Goal: Transaction & Acquisition: Purchase product/service

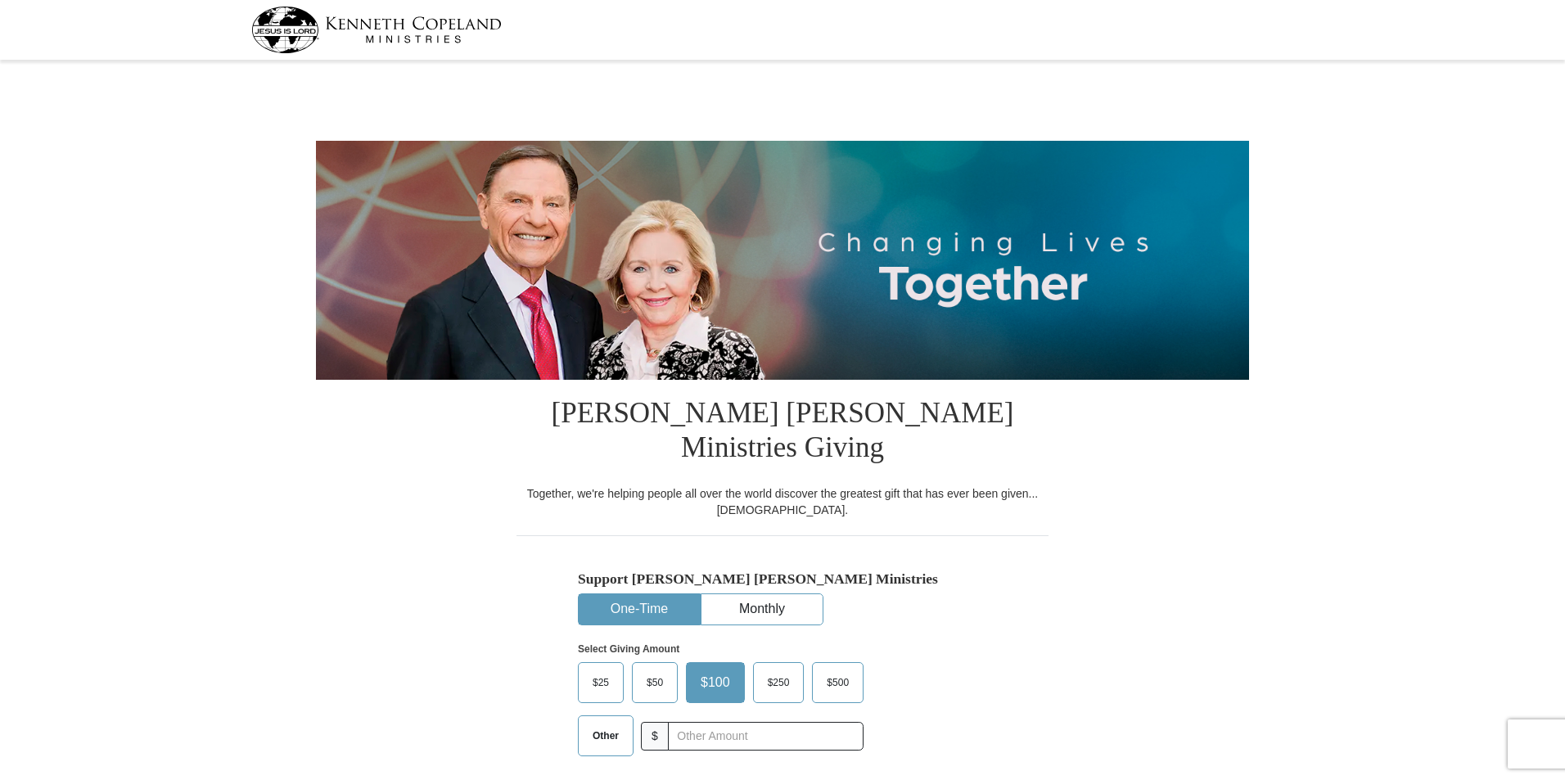
select select "GA"
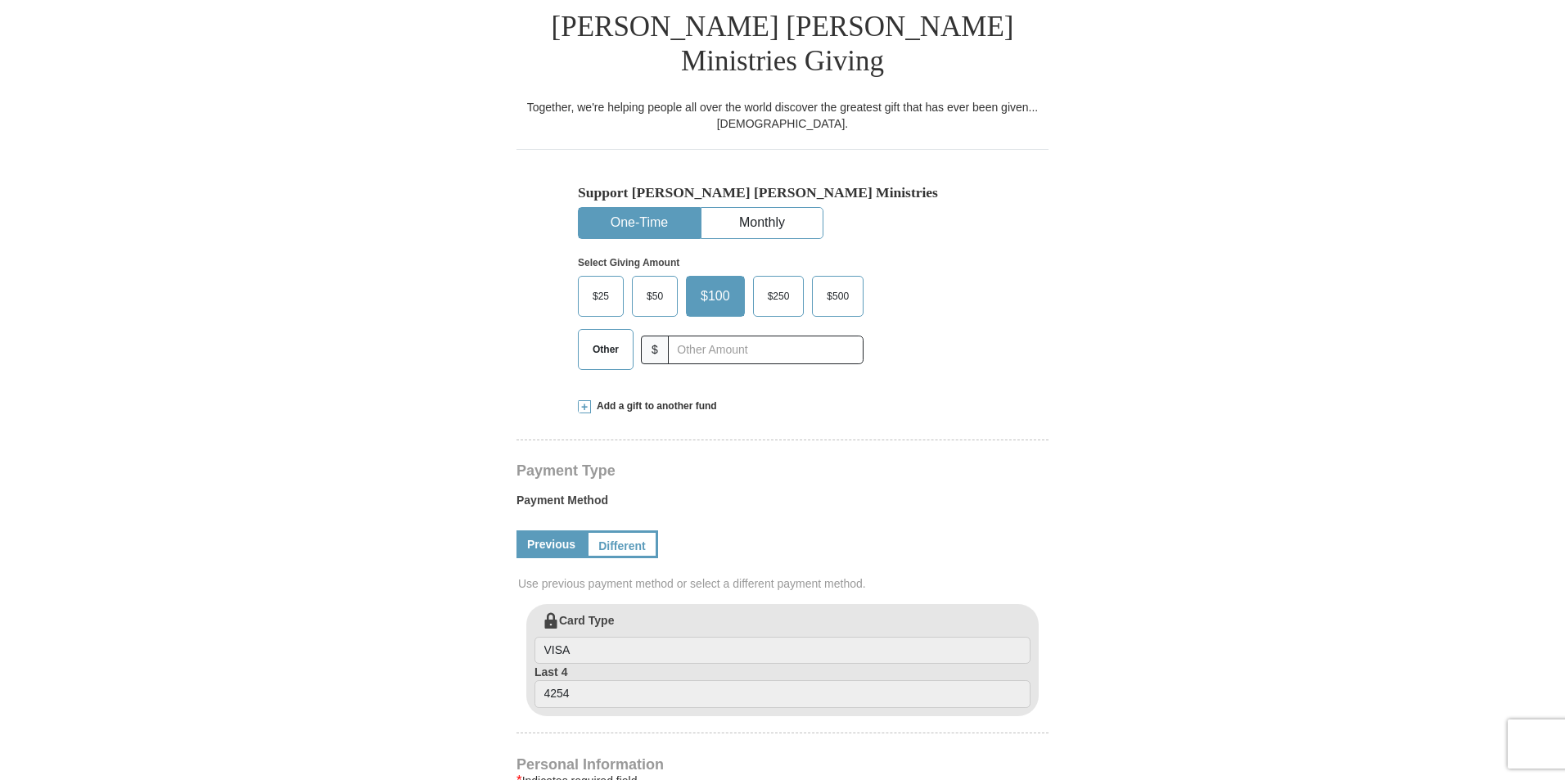
scroll to position [390, 0]
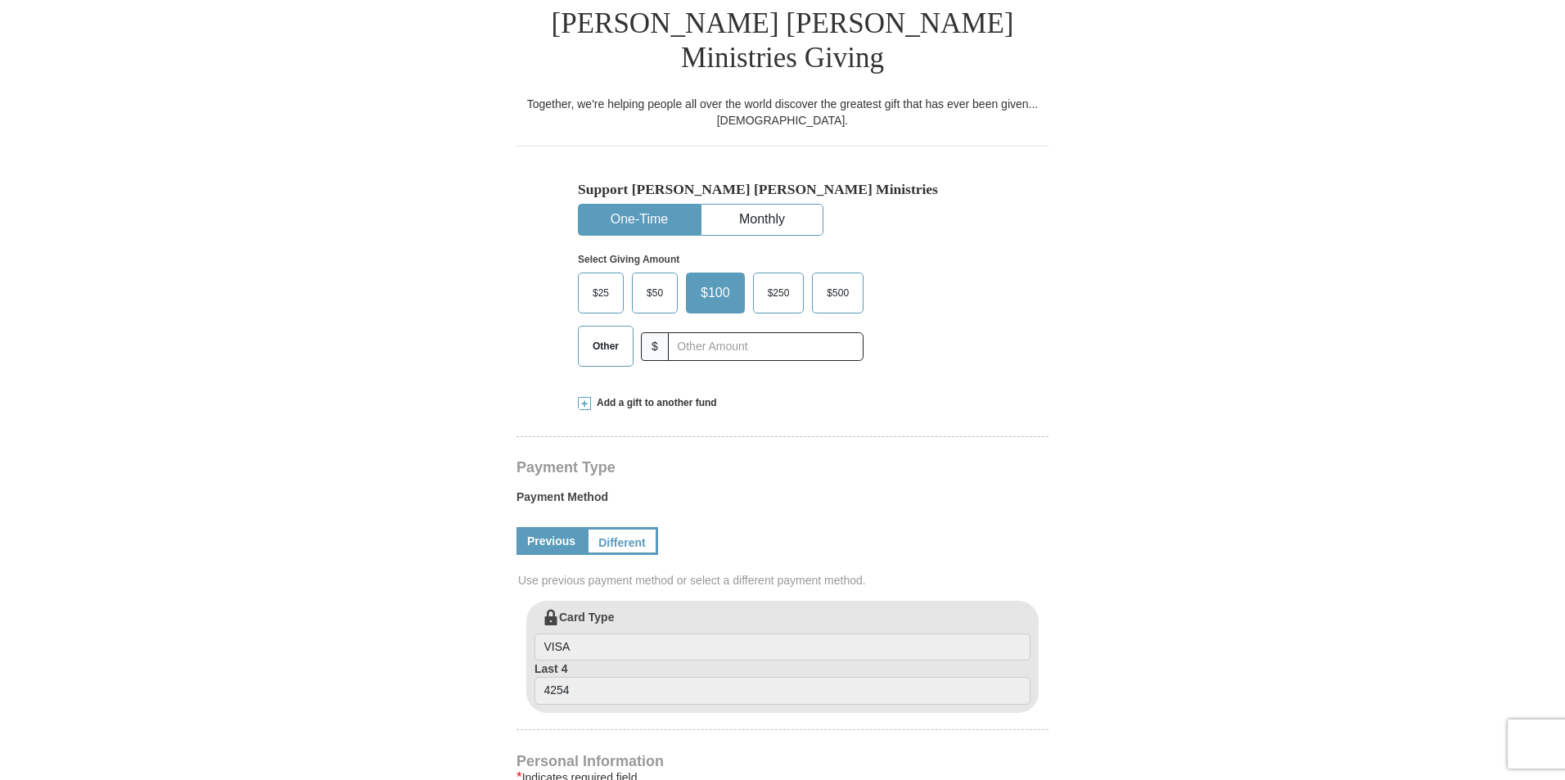
click at [661, 205] on button "One-Time" at bounding box center [639, 220] width 121 height 30
click at [599, 334] on span "Other" at bounding box center [605, 346] width 43 height 25
click at [0, 0] on input "Other" at bounding box center [0, 0] width 0 height 0
click at [696, 332] on input "text" at bounding box center [765, 346] width 182 height 29
type input "0"
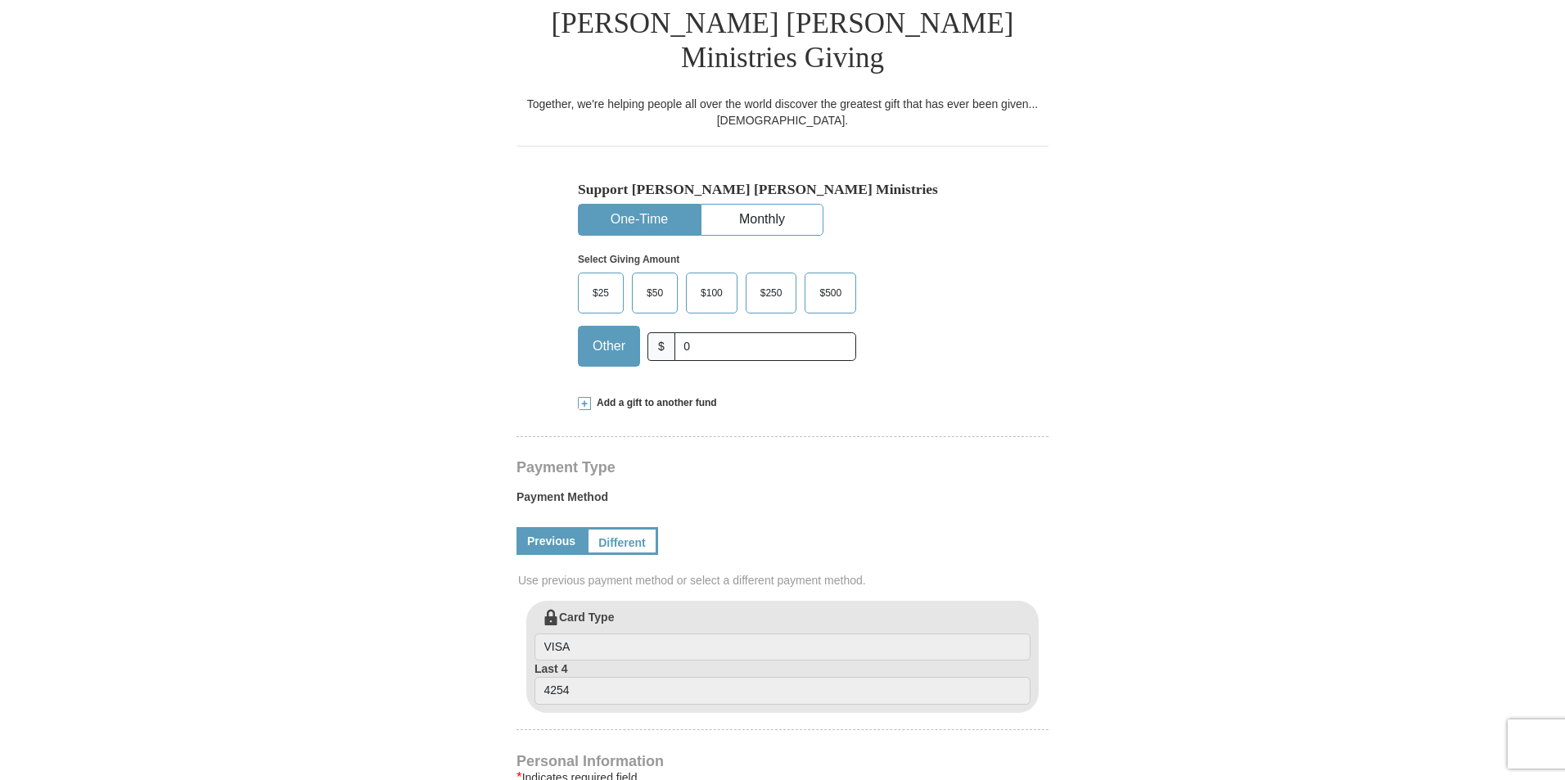
click at [582, 397] on span at bounding box center [584, 403] width 13 height 13
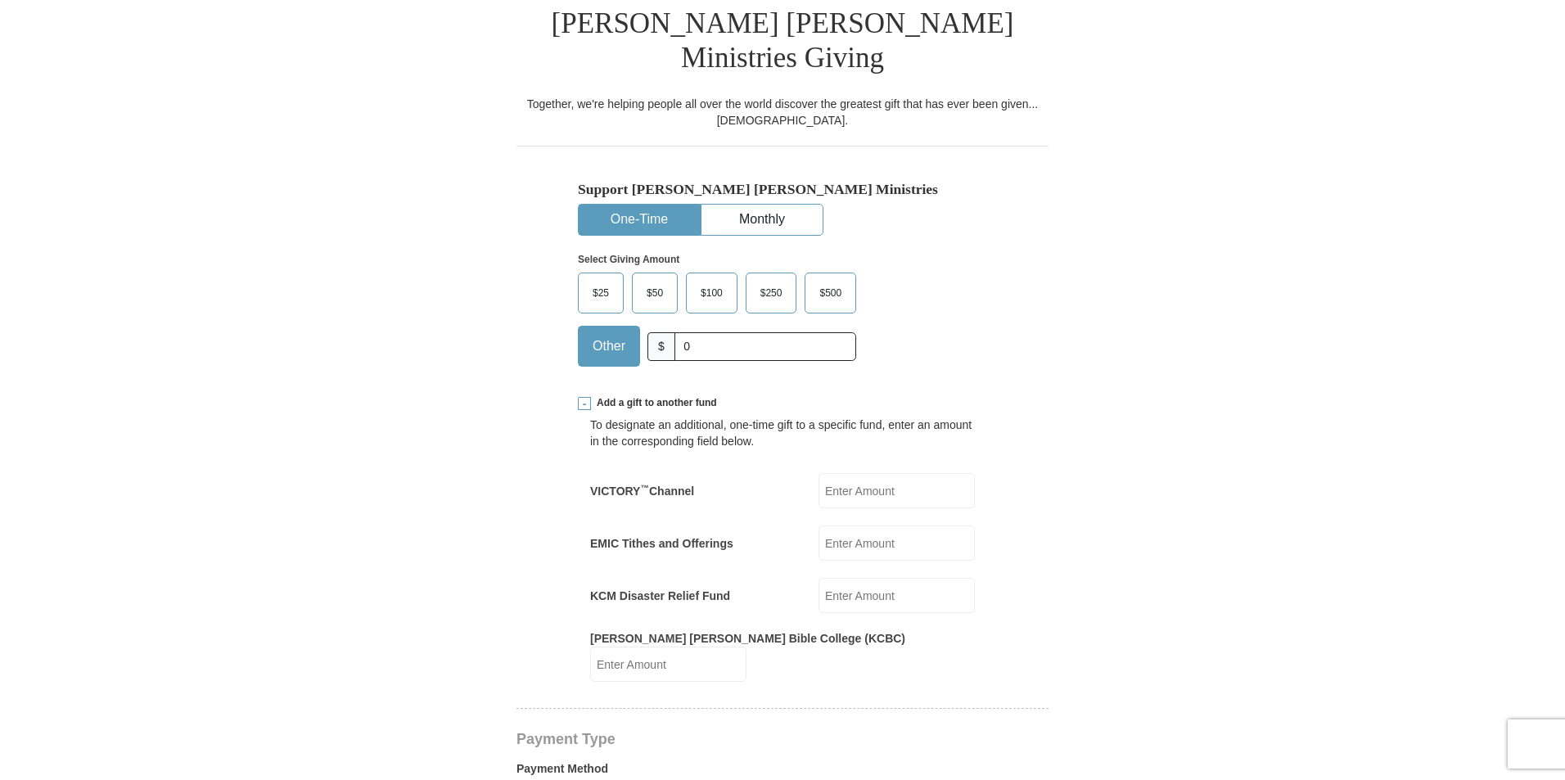
click at [879, 525] on input "EMIC Tithes and Offerings" at bounding box center [896, 542] width 156 height 35
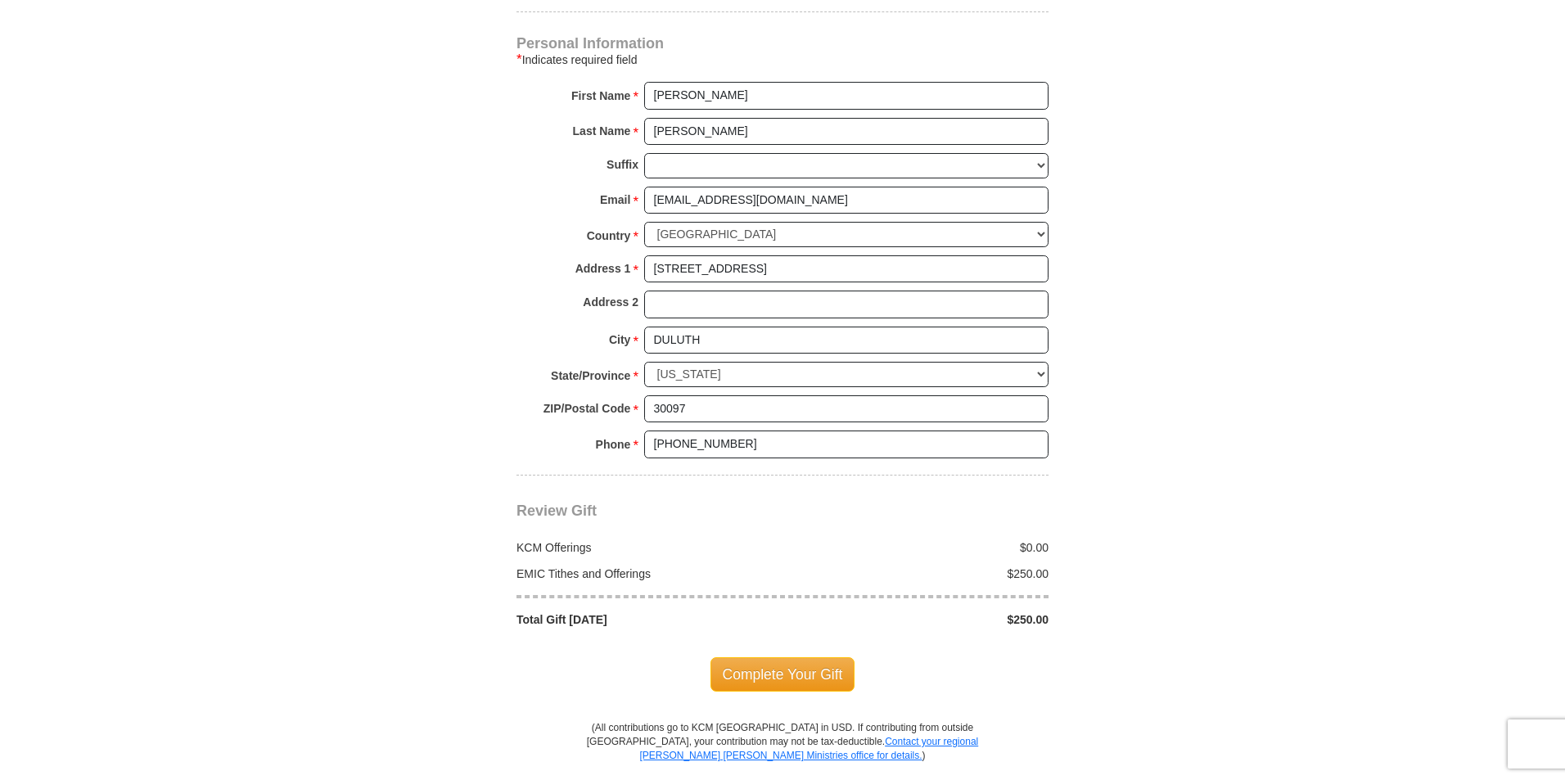
scroll to position [1409, 0]
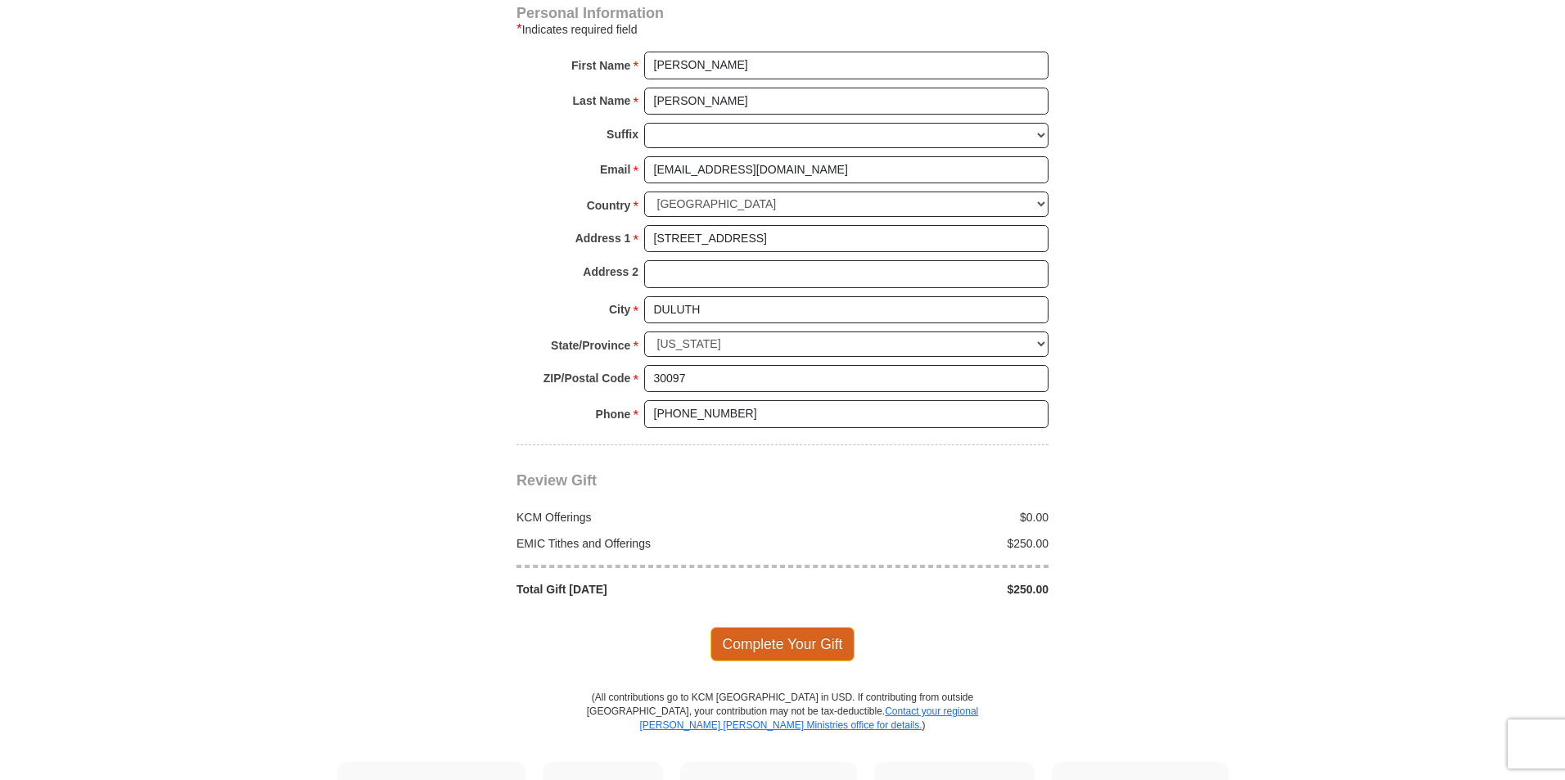
type input "250.00"
click at [784, 627] on span "Complete Your Gift" at bounding box center [782, 644] width 145 height 34
